Goal: Check status: Check status

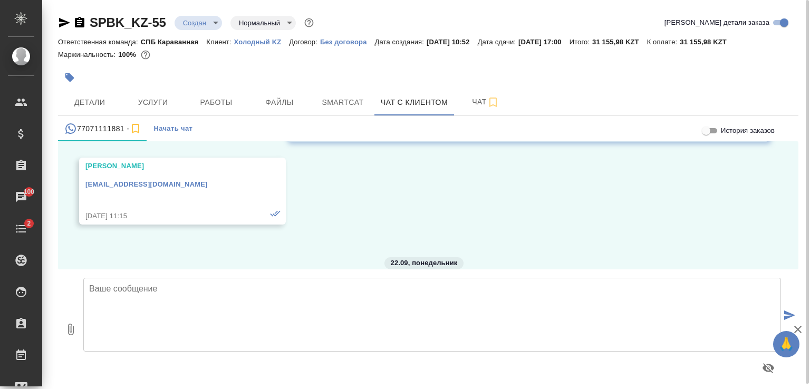
scroll to position [7091, 0]
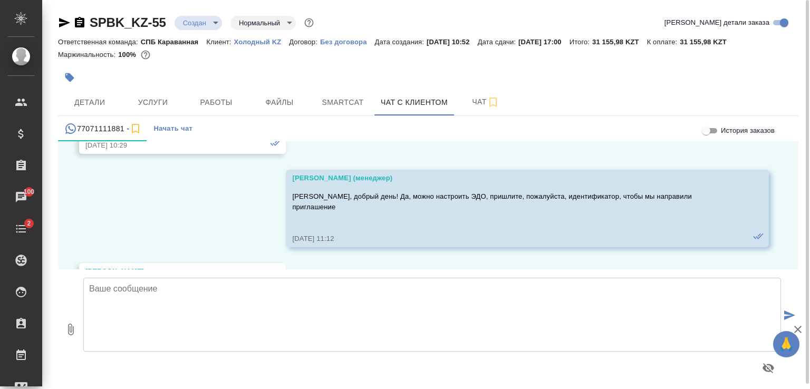
click at [63, 22] on icon "button" at bounding box center [64, 22] width 11 height 9
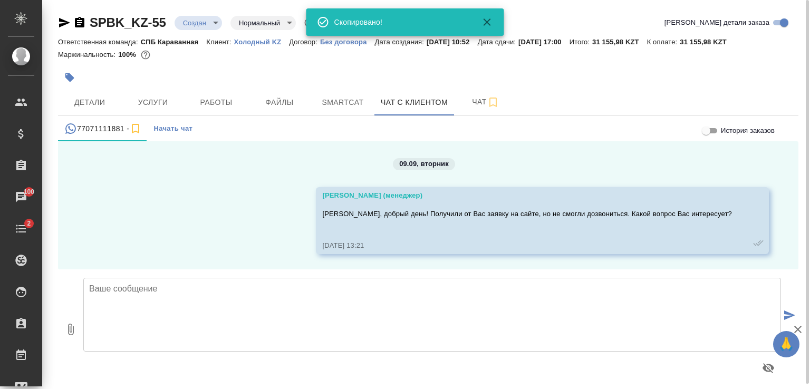
scroll to position [7091, 0]
